Goal: Information Seeking & Learning: Learn about a topic

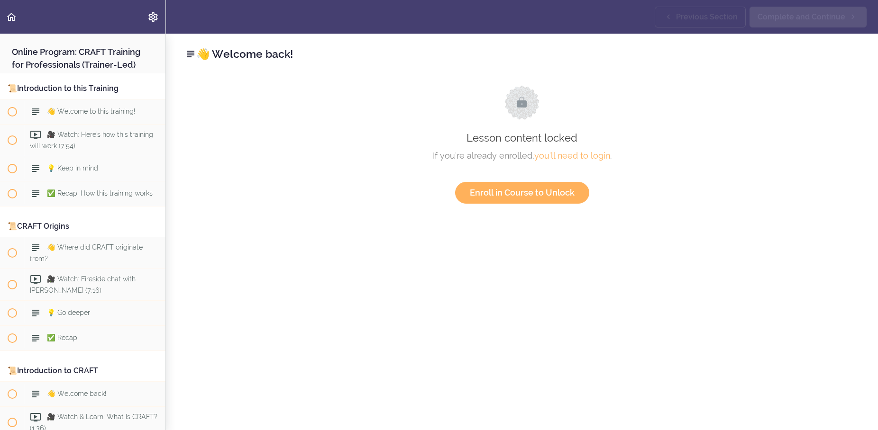
scroll to position [1560, 0]
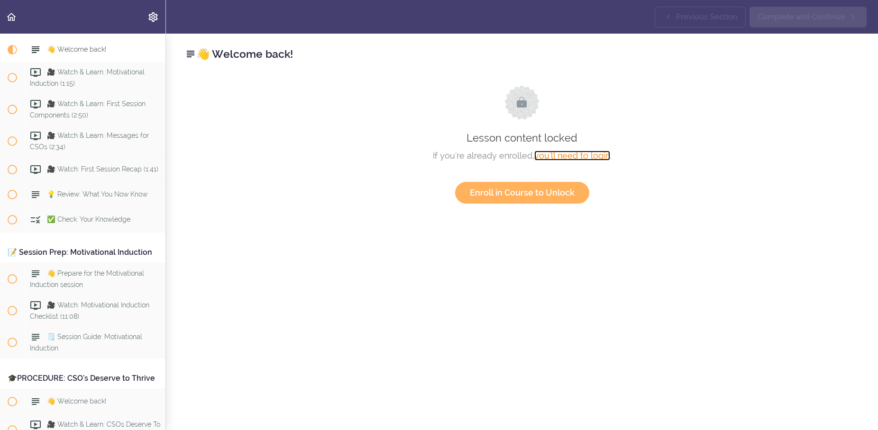
click at [580, 154] on link "you'll need to login" at bounding box center [572, 156] width 76 height 10
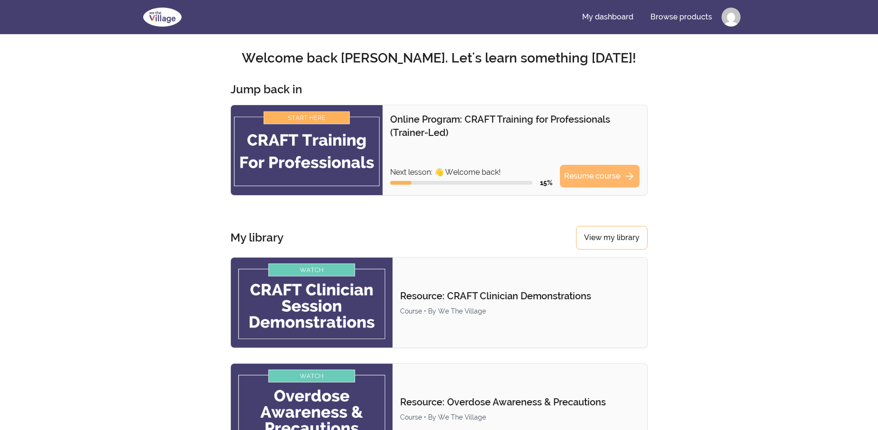
click at [585, 181] on link "Resume course arrow_forward" at bounding box center [600, 176] width 80 height 23
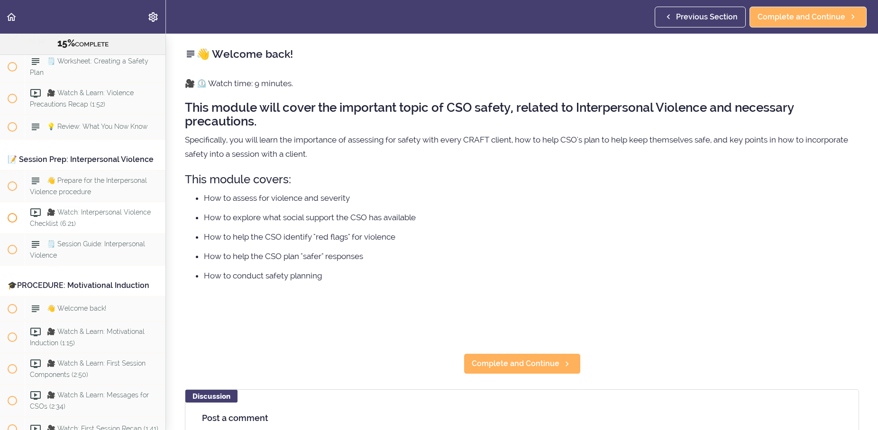
scroll to position [1351, 0]
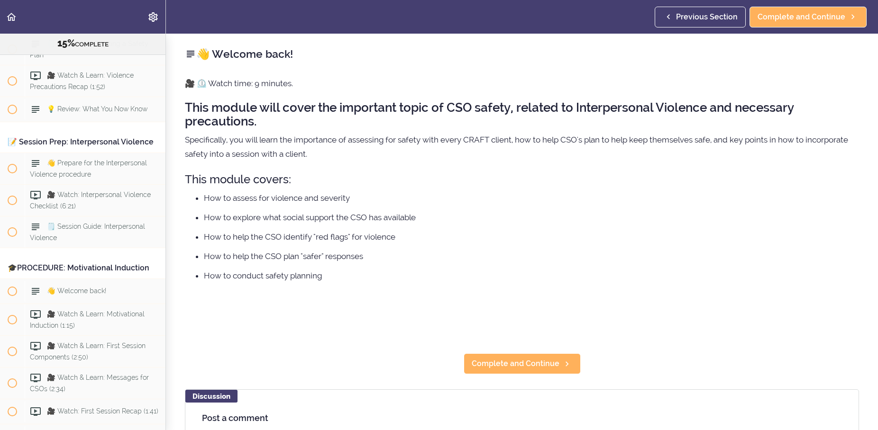
click at [87, 277] on div "🎓PROCEDURE: Motivational Induction" at bounding box center [82, 268] width 165 height 21
click at [29, 279] on div "🎓PROCEDURE: Motivational Induction" at bounding box center [82, 268] width 165 height 21
click at [29, 278] on div "🎓PROCEDURE: Motivational Induction" at bounding box center [82, 268] width 165 height 21
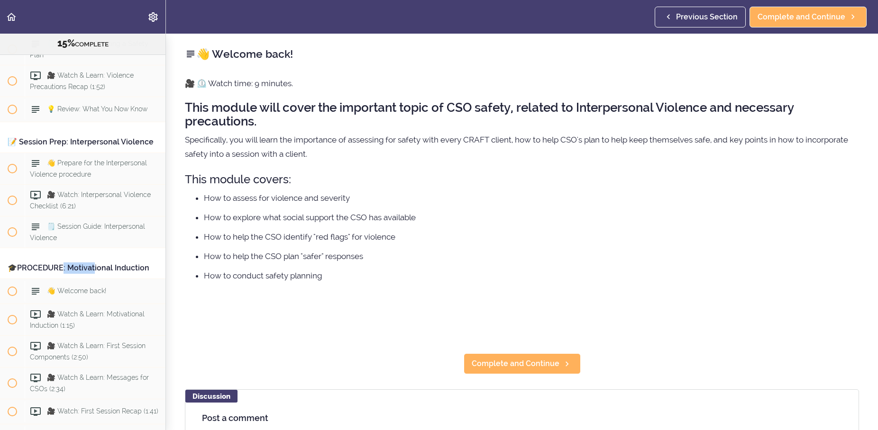
click at [53, 275] on div "🎓PROCEDURE: Motivational Induction" at bounding box center [82, 268] width 165 height 21
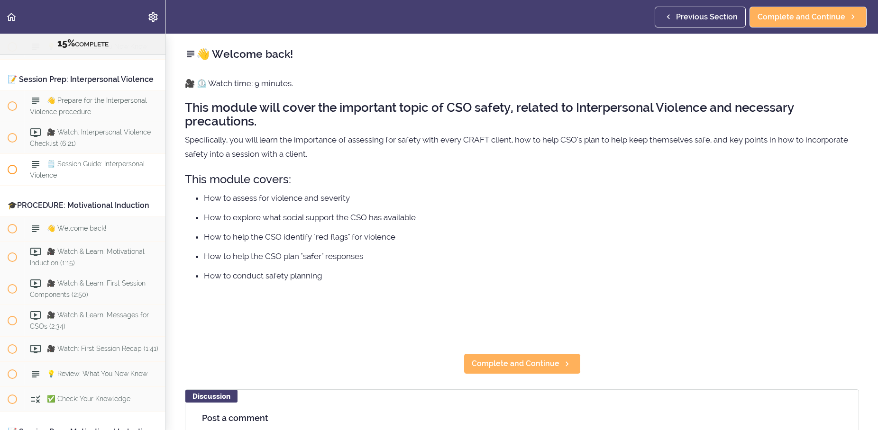
scroll to position [1442, 0]
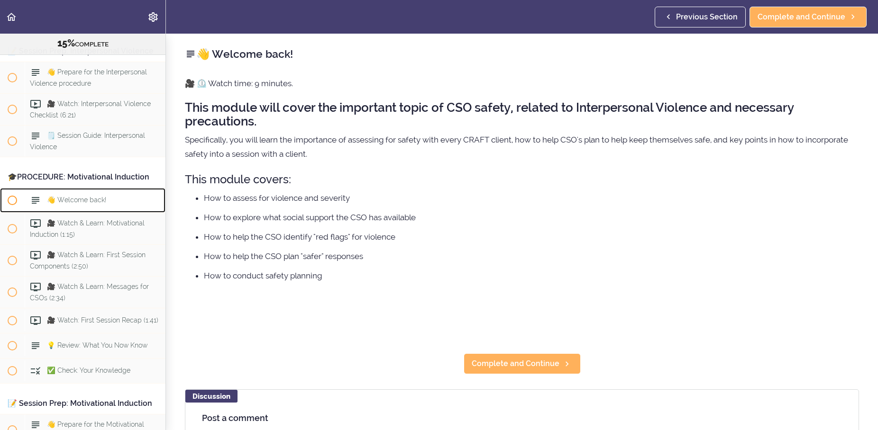
click at [72, 204] on span "👋 Welcome back!" at bounding box center [76, 200] width 59 height 8
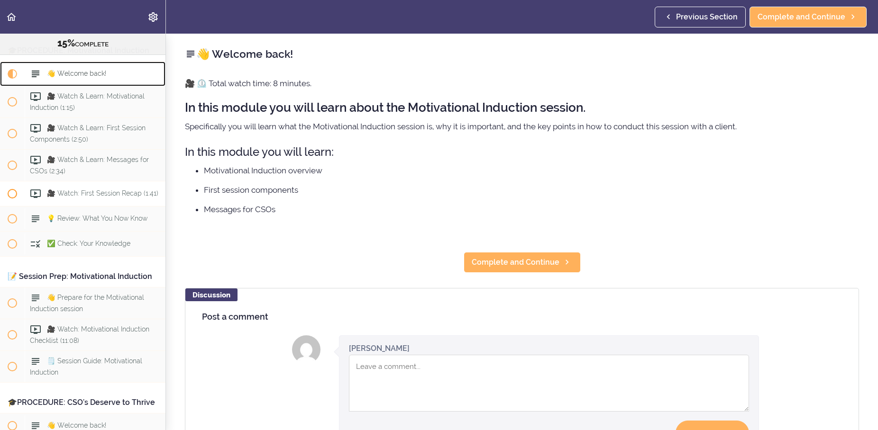
scroll to position [1570, 0]
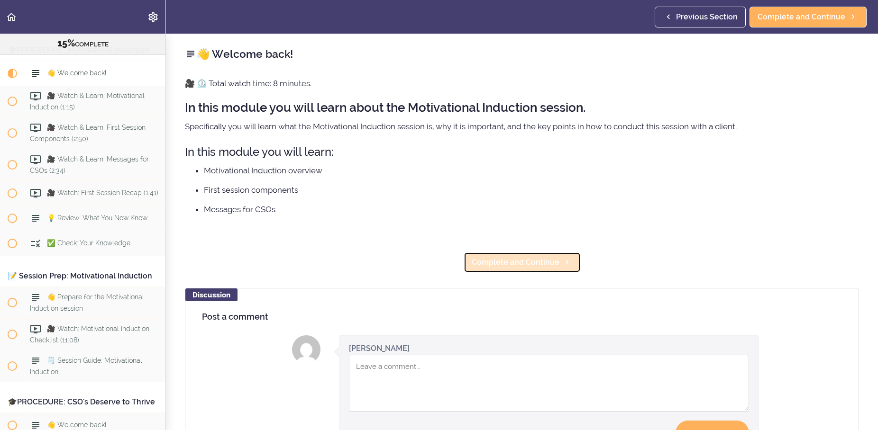
click at [520, 265] on span "Complete and Continue" at bounding box center [515, 262] width 88 height 11
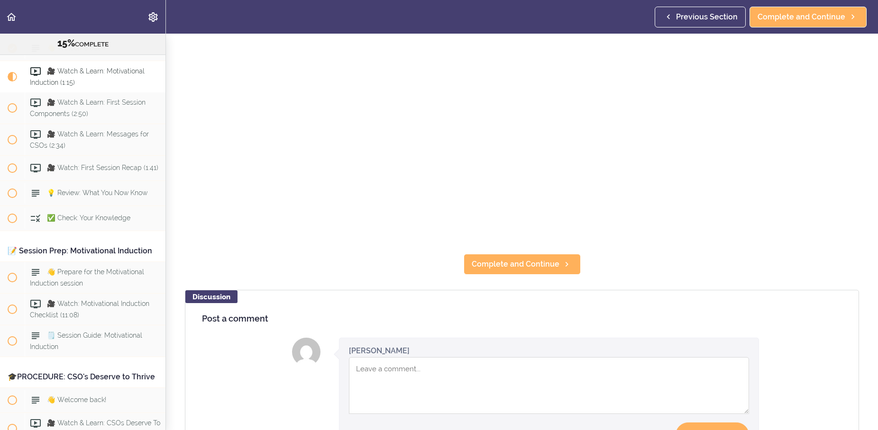
scroll to position [227, 0]
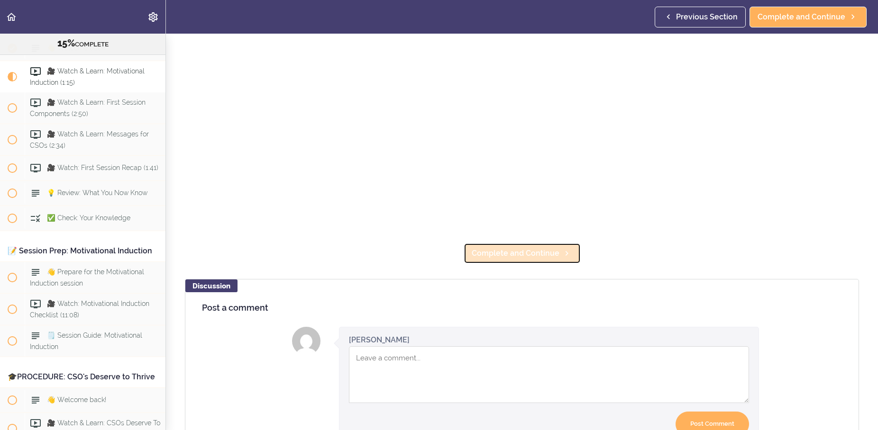
click at [546, 256] on span "Complete and Continue" at bounding box center [515, 253] width 88 height 11
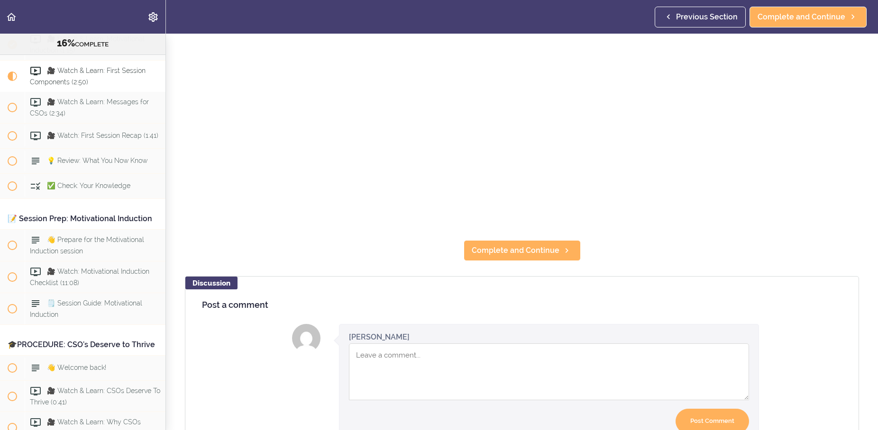
scroll to position [273, 0]
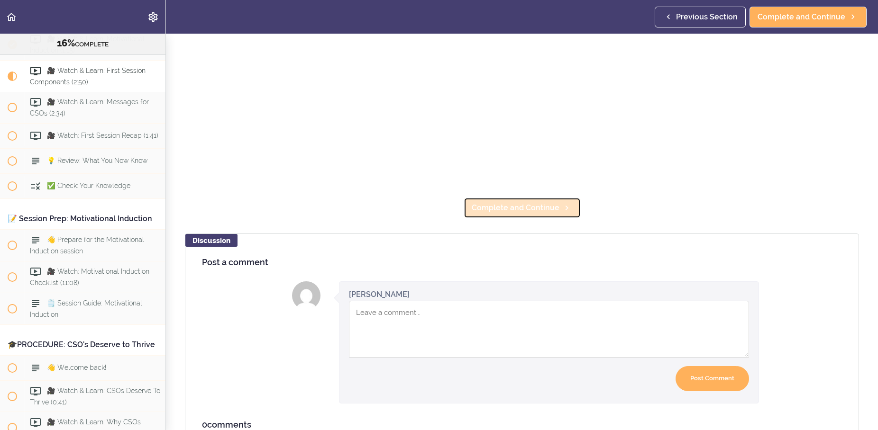
click at [493, 212] on span "Complete and Continue" at bounding box center [515, 207] width 88 height 11
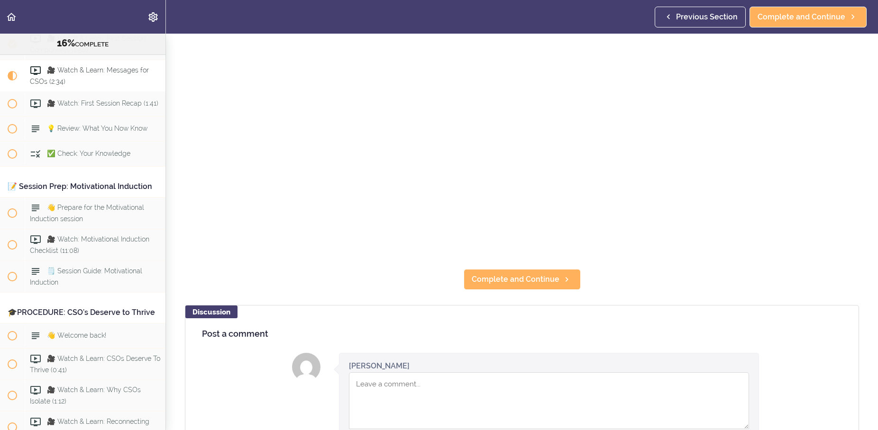
scroll to position [227, 0]
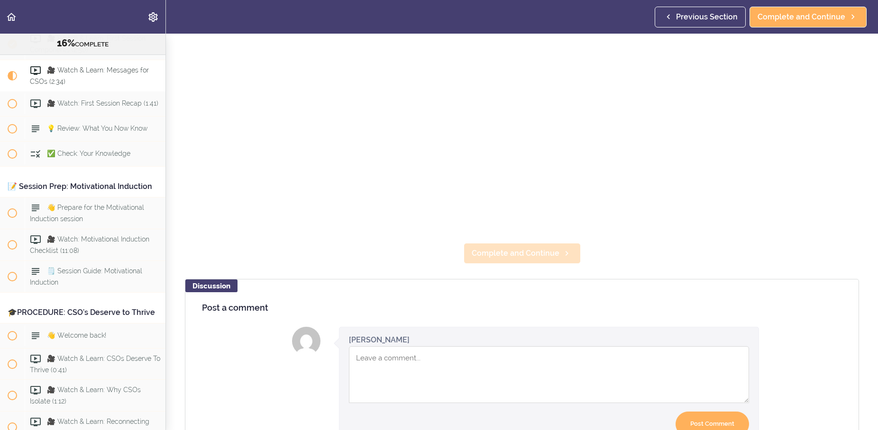
click at [522, 251] on span "Complete and Continue" at bounding box center [515, 253] width 88 height 11
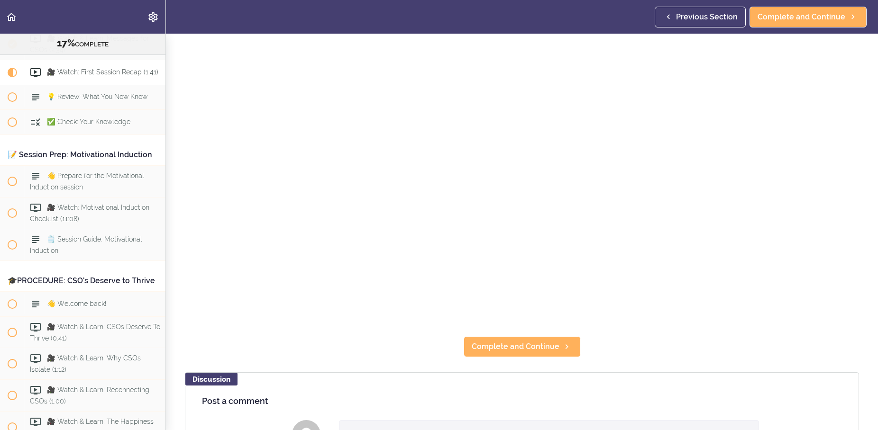
scroll to position [136, 0]
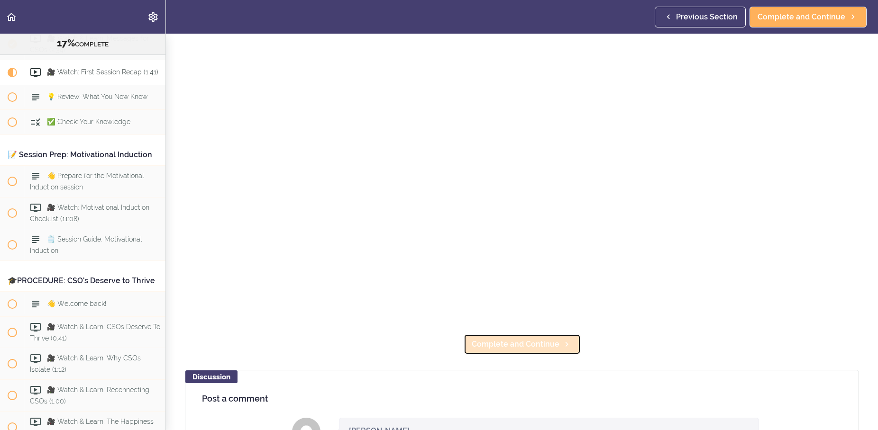
click at [489, 344] on span "Complete and Continue" at bounding box center [515, 344] width 88 height 11
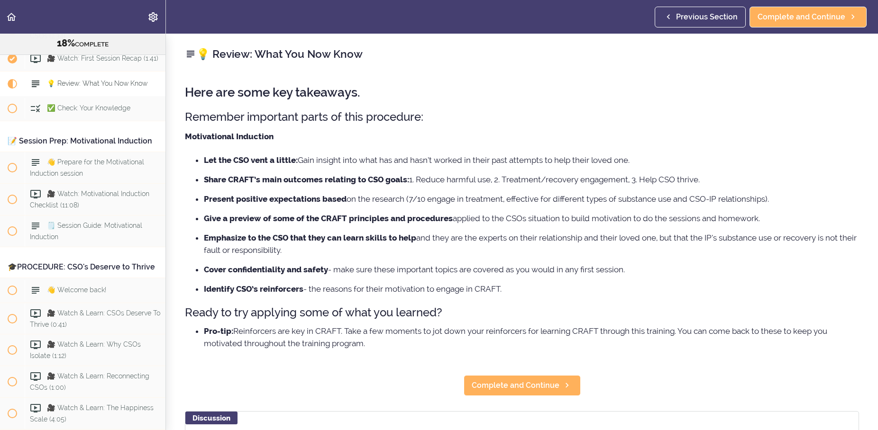
scroll to position [1716, 0]
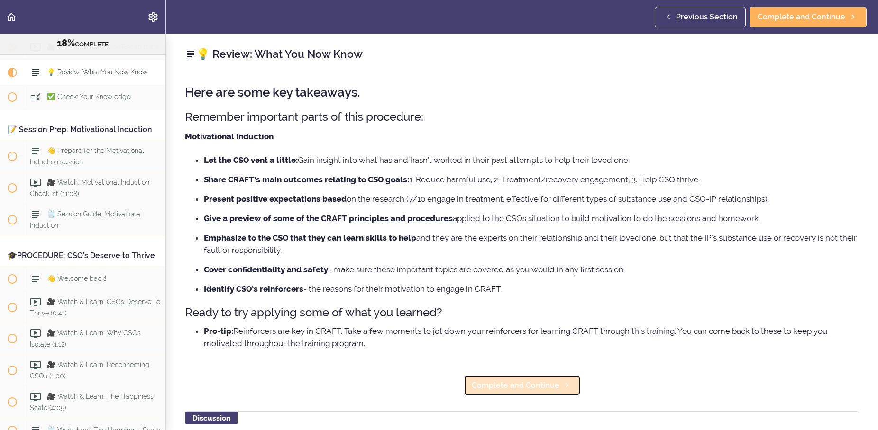
click at [501, 389] on span "Complete and Continue" at bounding box center [515, 385] width 88 height 11
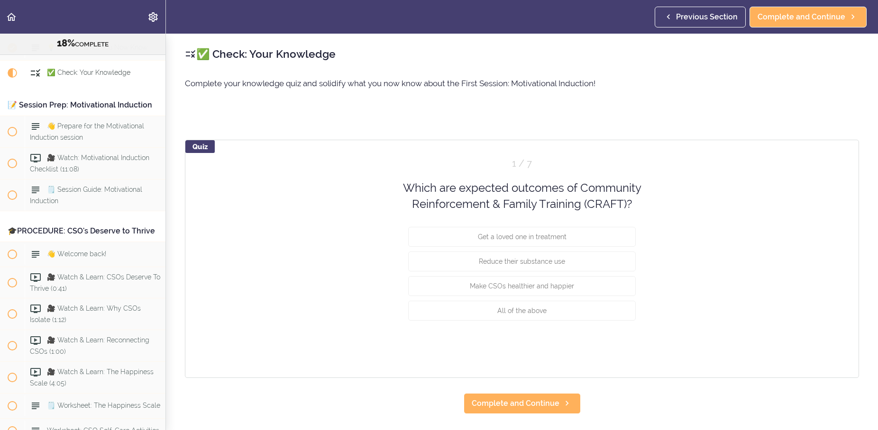
scroll to position [1741, 0]
click at [533, 237] on span "Get a loved one in treatment" at bounding box center [522, 237] width 89 height 8
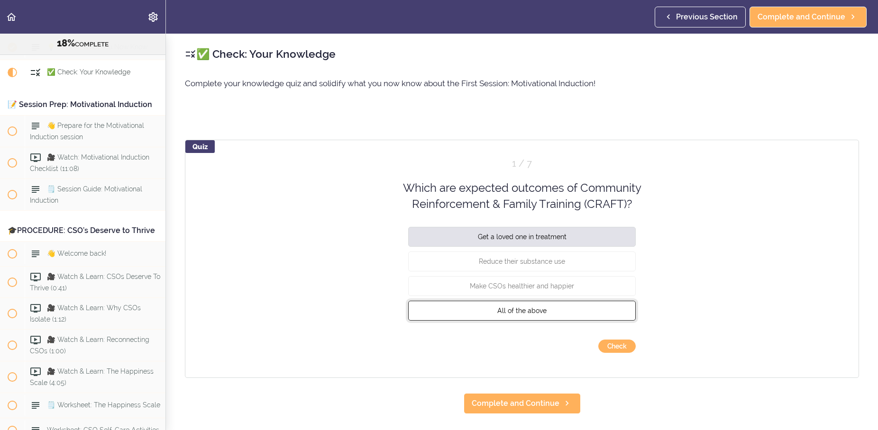
click at [534, 312] on span "All of the above" at bounding box center [521, 311] width 49 height 8
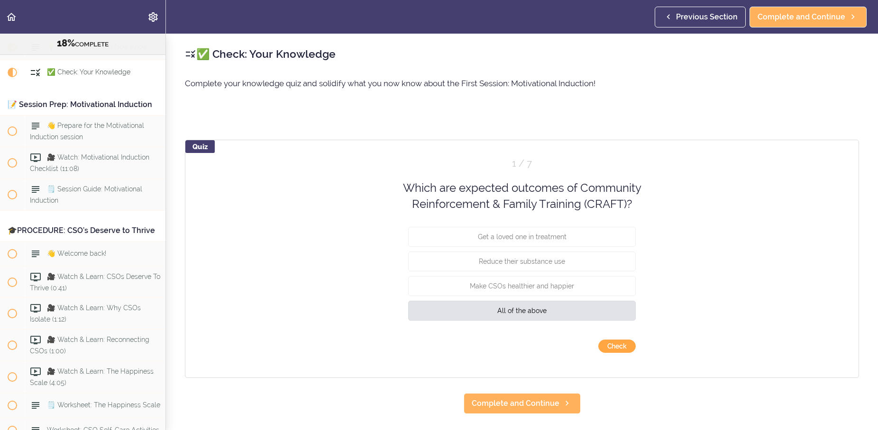
drag, startPoint x: 616, startPoint y: 347, endPoint x: 586, endPoint y: 359, distance: 32.1
click at [615, 347] on button "Check" at bounding box center [616, 346] width 37 height 13
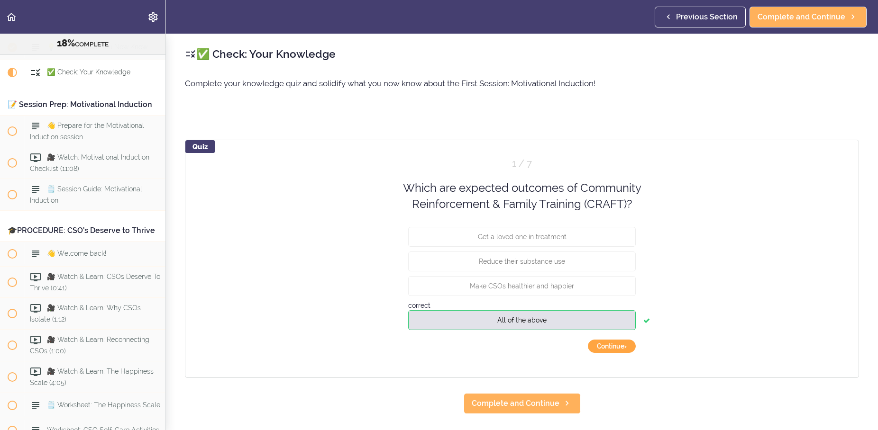
click at [608, 347] on button "Continue ›" at bounding box center [612, 346] width 48 height 13
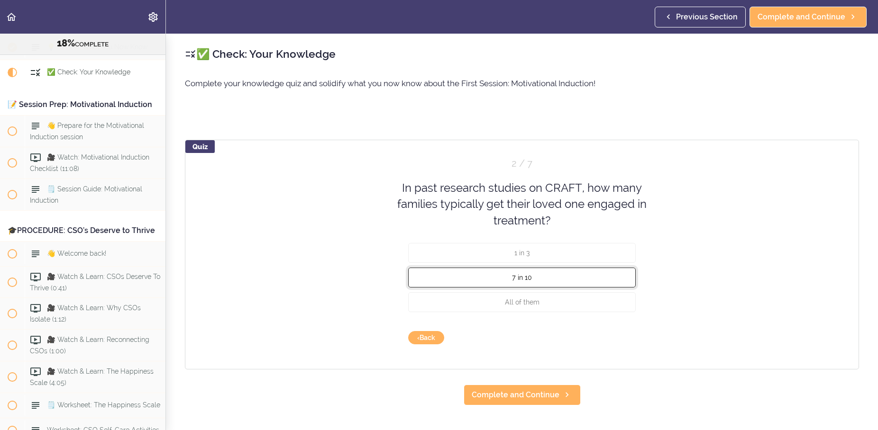
click at [564, 276] on button "7 in 10" at bounding box center [521, 278] width 227 height 20
click at [609, 338] on button "Check" at bounding box center [616, 337] width 37 height 13
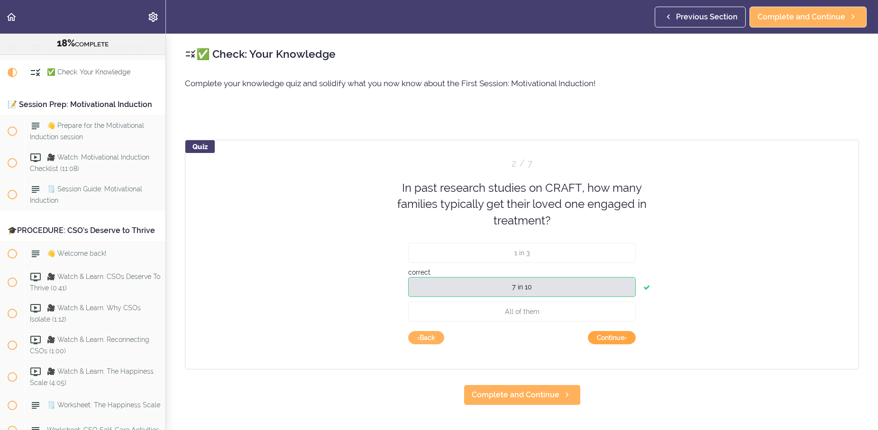
click at [602, 337] on button "Continue ›" at bounding box center [612, 337] width 48 height 13
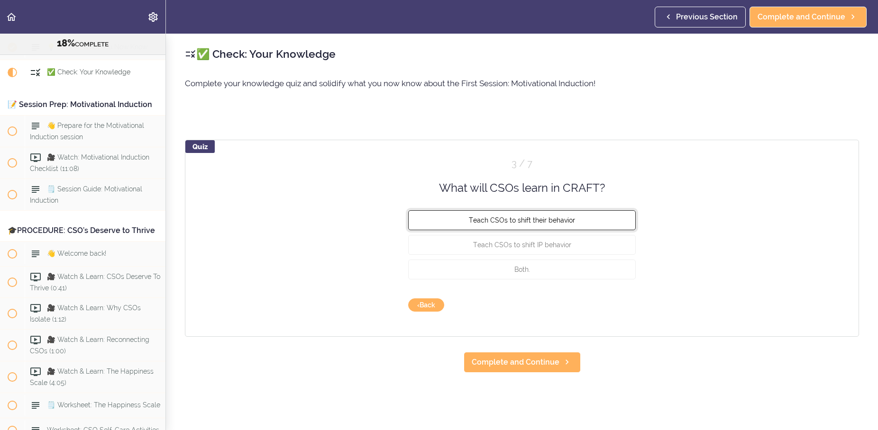
click at [557, 223] on span "Teach CSOs to shift their behavior" at bounding box center [522, 221] width 106 height 8
click at [612, 305] on button "Check" at bounding box center [616, 305] width 37 height 13
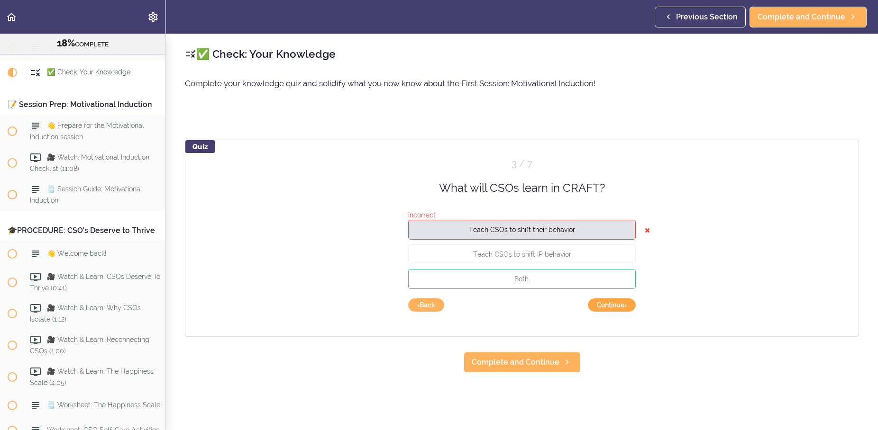
click at [617, 301] on button "Continue ›" at bounding box center [612, 305] width 48 height 13
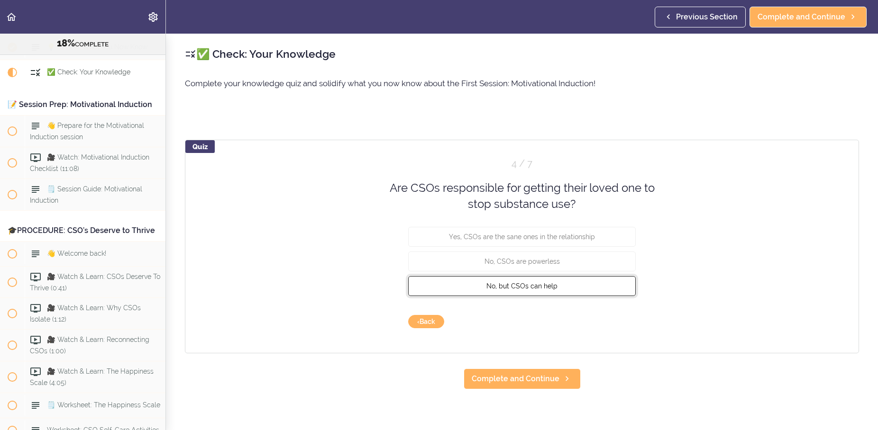
click at [545, 286] on span "No, but CSOs can help" at bounding box center [521, 286] width 71 height 8
click at [617, 324] on button "Check" at bounding box center [616, 321] width 37 height 13
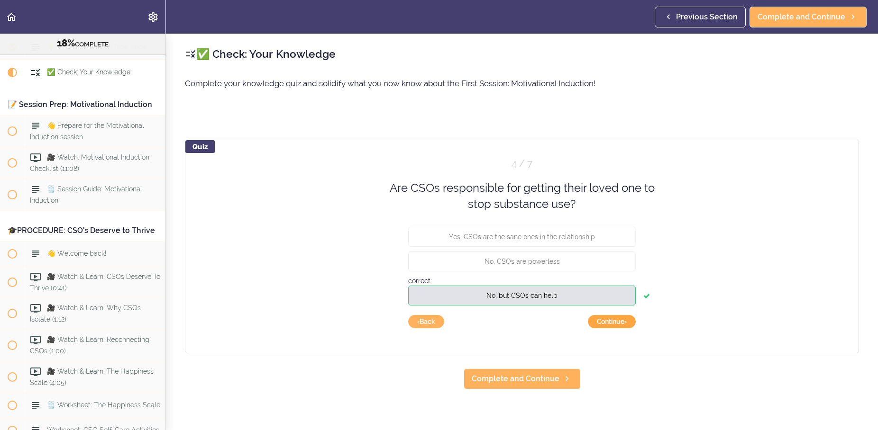
click at [622, 317] on button "Continue ›" at bounding box center [612, 321] width 48 height 13
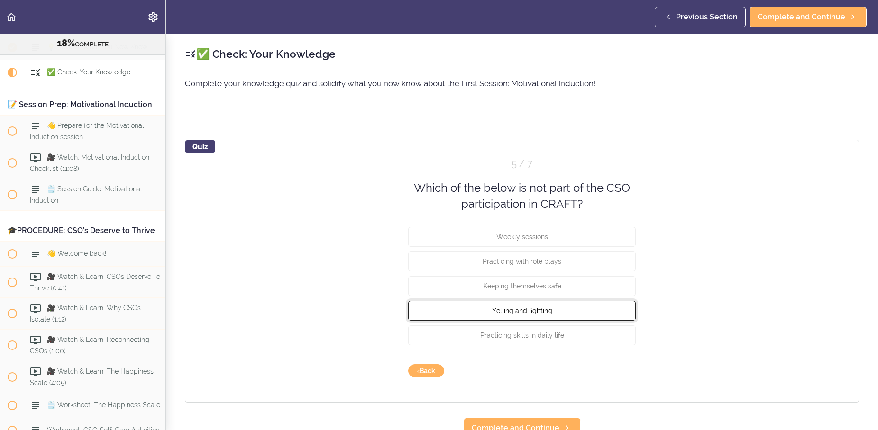
click at [554, 306] on button "Yelling and fighting" at bounding box center [521, 310] width 227 height 20
click at [610, 370] on button "Check" at bounding box center [616, 370] width 37 height 13
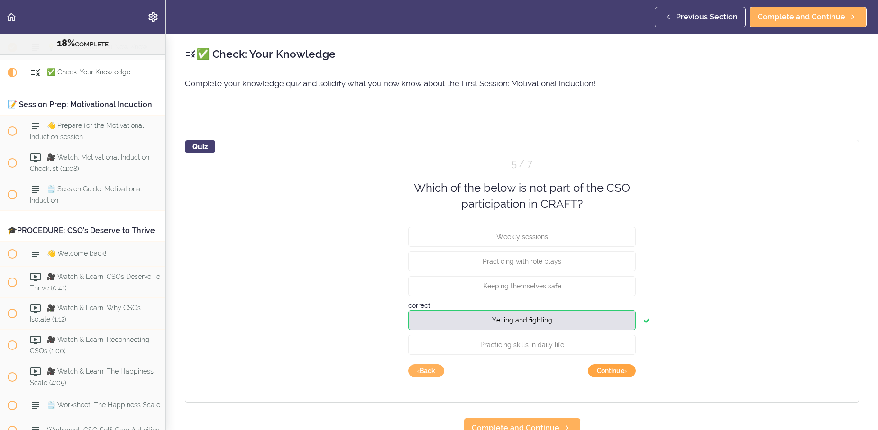
click at [603, 367] on button "Continue ›" at bounding box center [612, 370] width 48 height 13
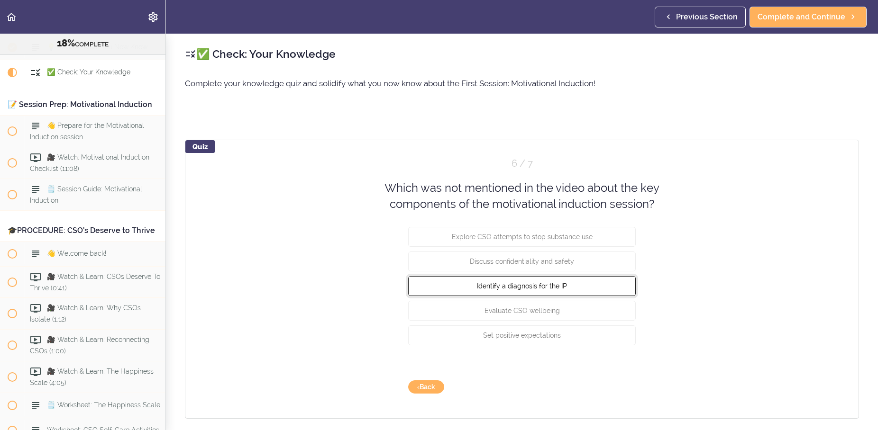
click at [566, 290] on span "Identify a diagnosis for the IP" at bounding box center [522, 286] width 90 height 8
click at [618, 385] on button "Check" at bounding box center [616, 386] width 37 height 13
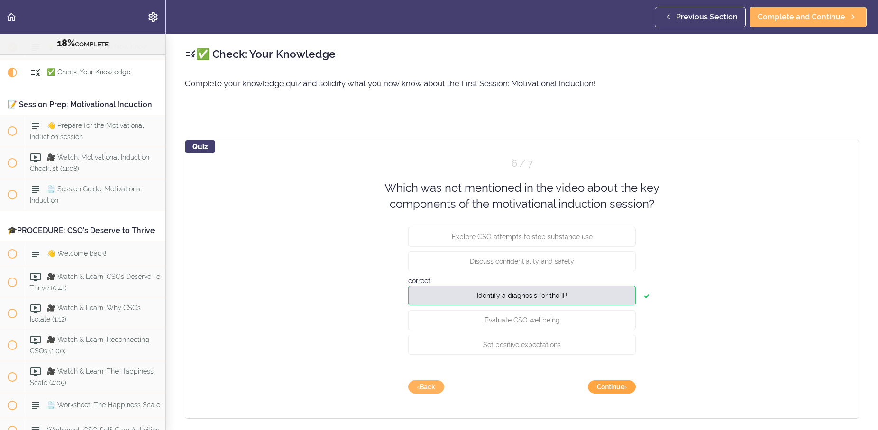
click at [617, 386] on button "Continue ›" at bounding box center [612, 386] width 48 height 13
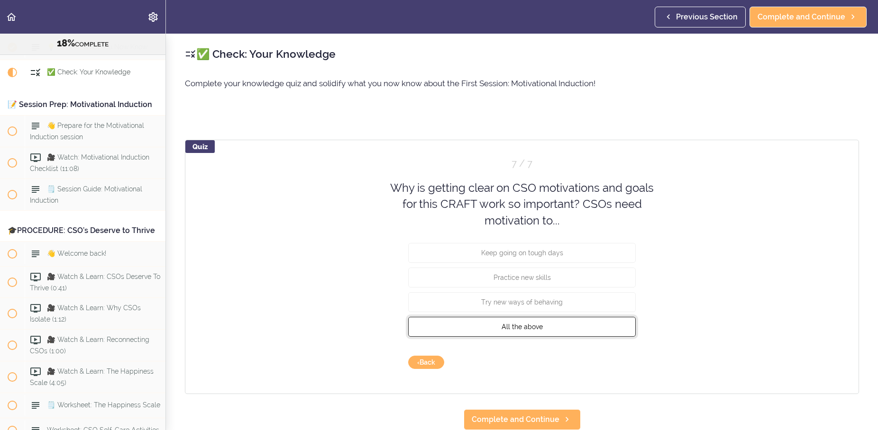
click at [579, 330] on button "All the above" at bounding box center [521, 327] width 227 height 20
click at [619, 363] on button "Check" at bounding box center [616, 362] width 37 height 13
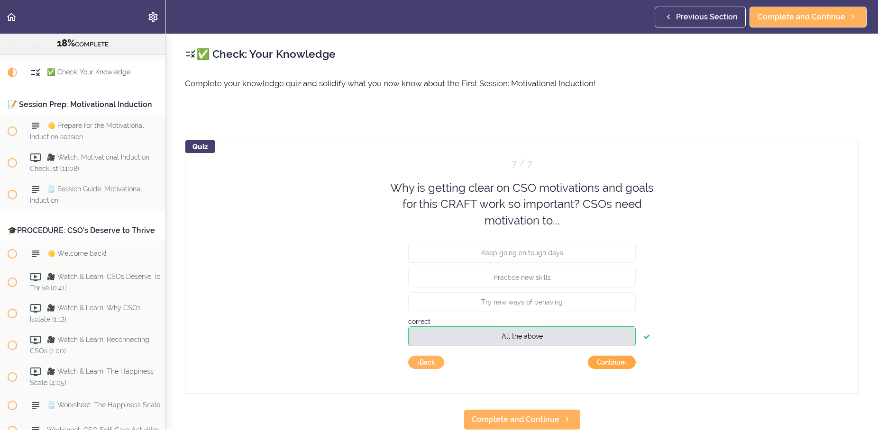
click at [611, 358] on button "Continue ›" at bounding box center [612, 362] width 48 height 13
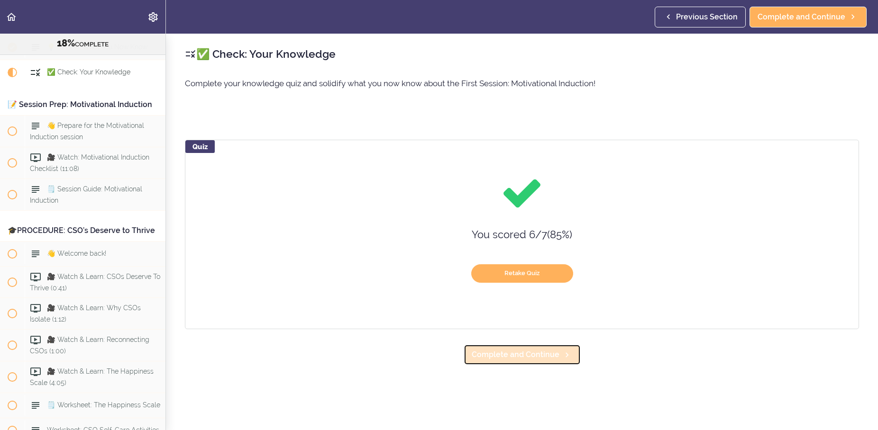
click at [516, 361] on span "Complete and Continue" at bounding box center [515, 354] width 88 height 11
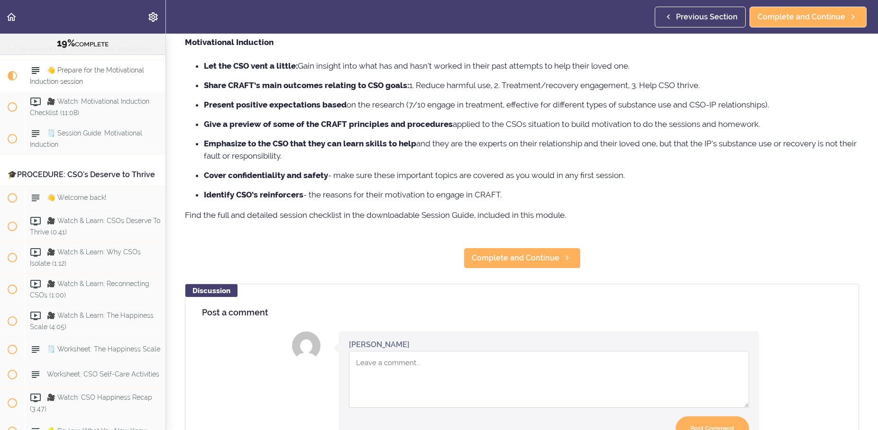
scroll to position [136, 0]
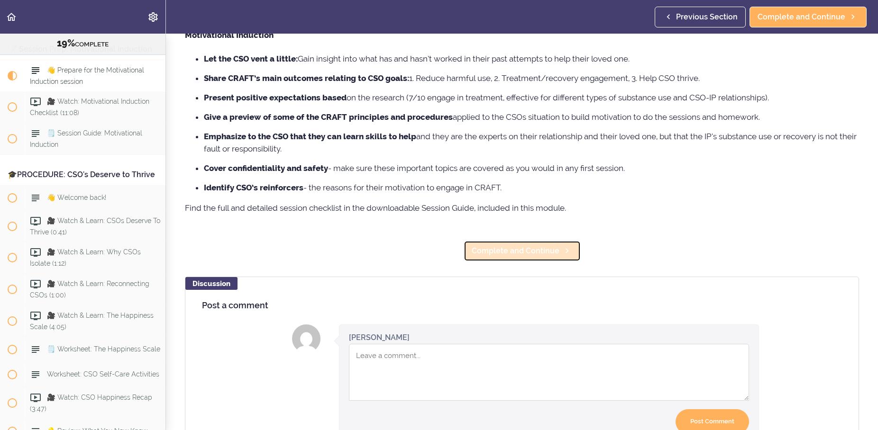
click at [541, 251] on span "Complete and Continue" at bounding box center [515, 250] width 88 height 11
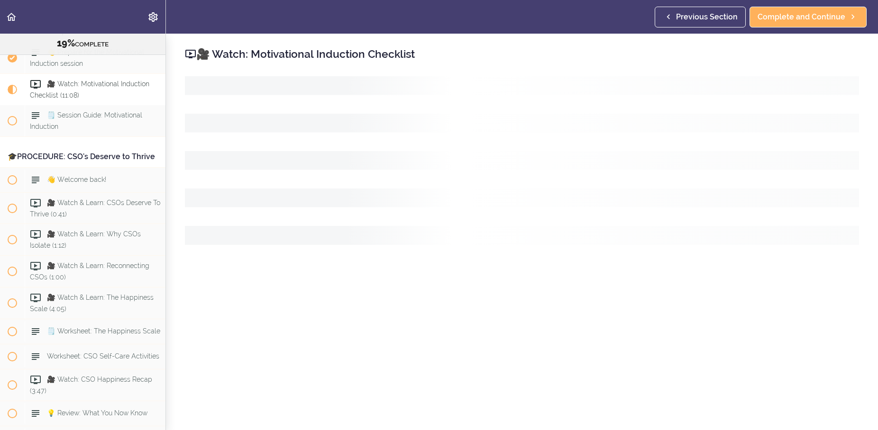
scroll to position [1829, 0]
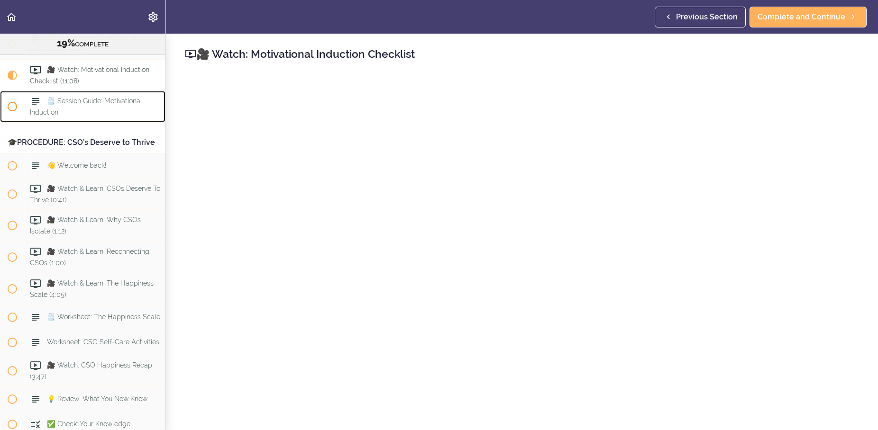
click at [63, 112] on span "🗒️ Session Guide: Motivational Induction" at bounding box center [86, 106] width 112 height 18
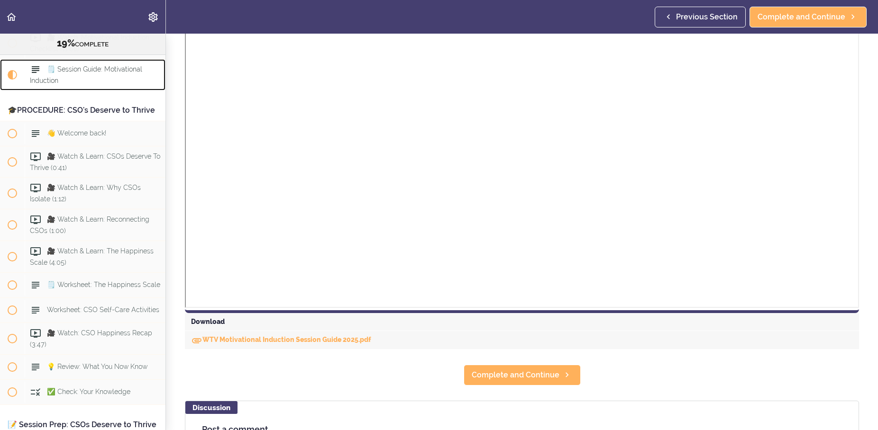
scroll to position [273, 0]
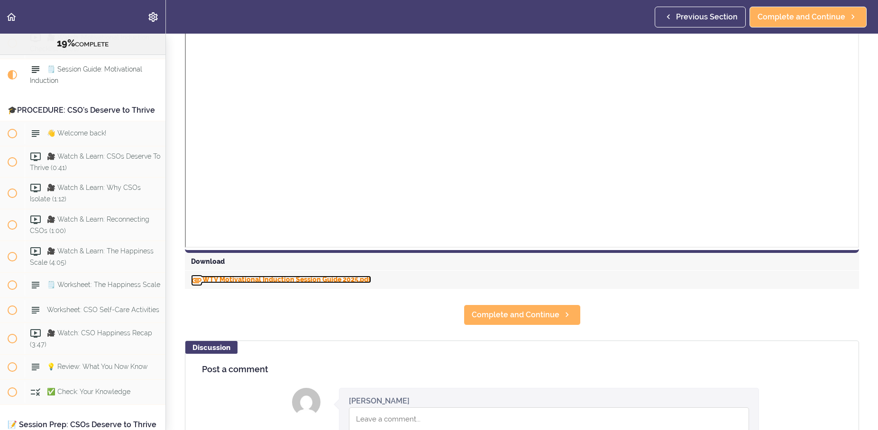
click at [337, 279] on link "WTV Motivational Induction Session Guide 2025.pdf" at bounding box center [281, 280] width 180 height 8
